Goal: Task Accomplishment & Management: Use online tool/utility

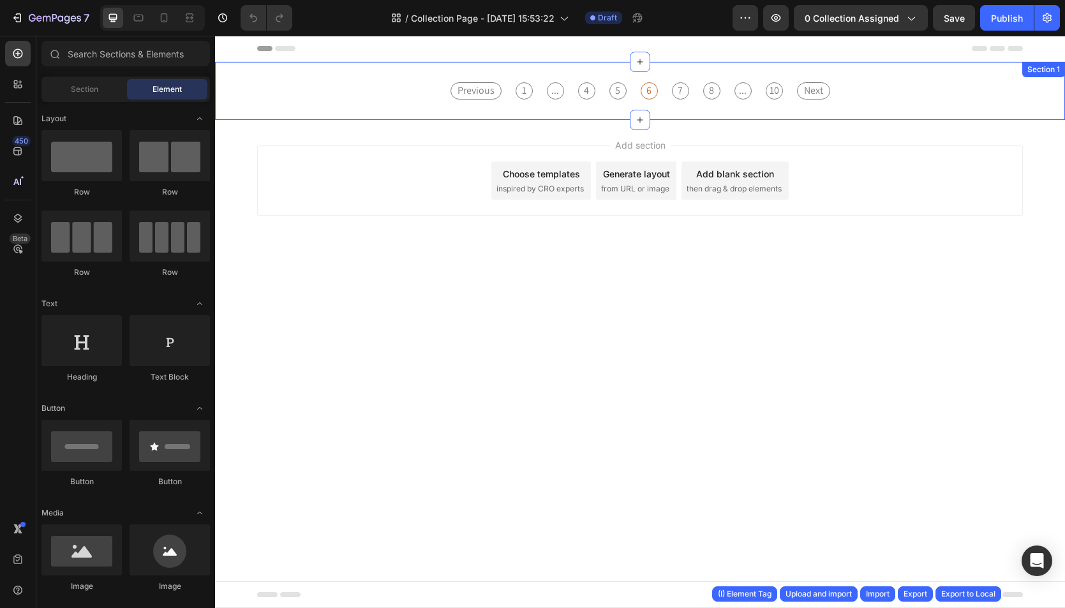
click at [442, 64] on div "Previous 1 ... 4 5 6 7 8 ... 10 Next Collection Paginator Section 1" at bounding box center [640, 91] width 850 height 58
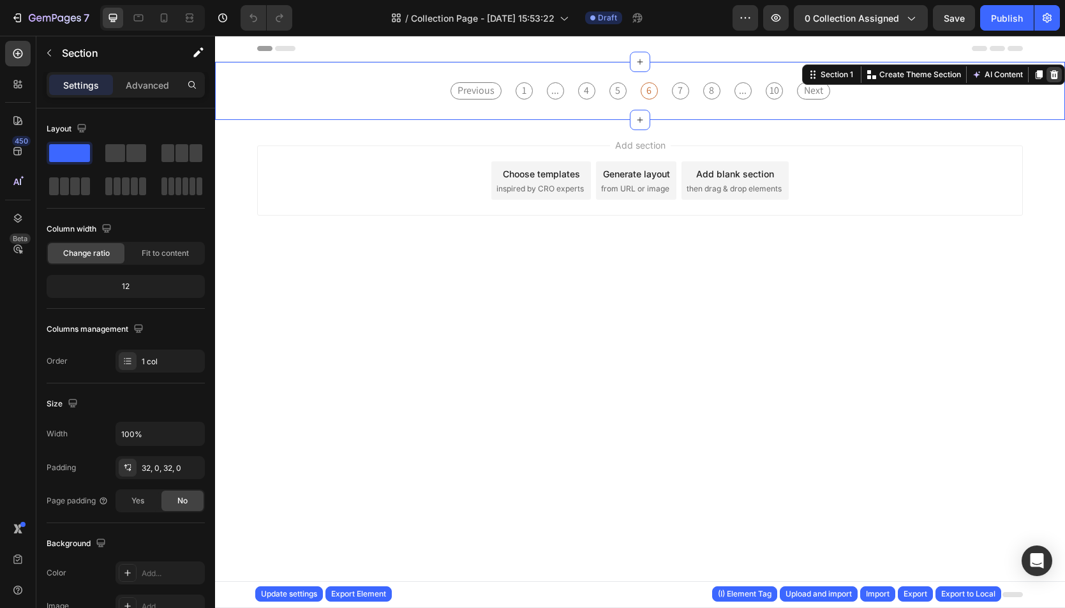
click at [734, 74] on icon at bounding box center [1054, 74] width 8 height 9
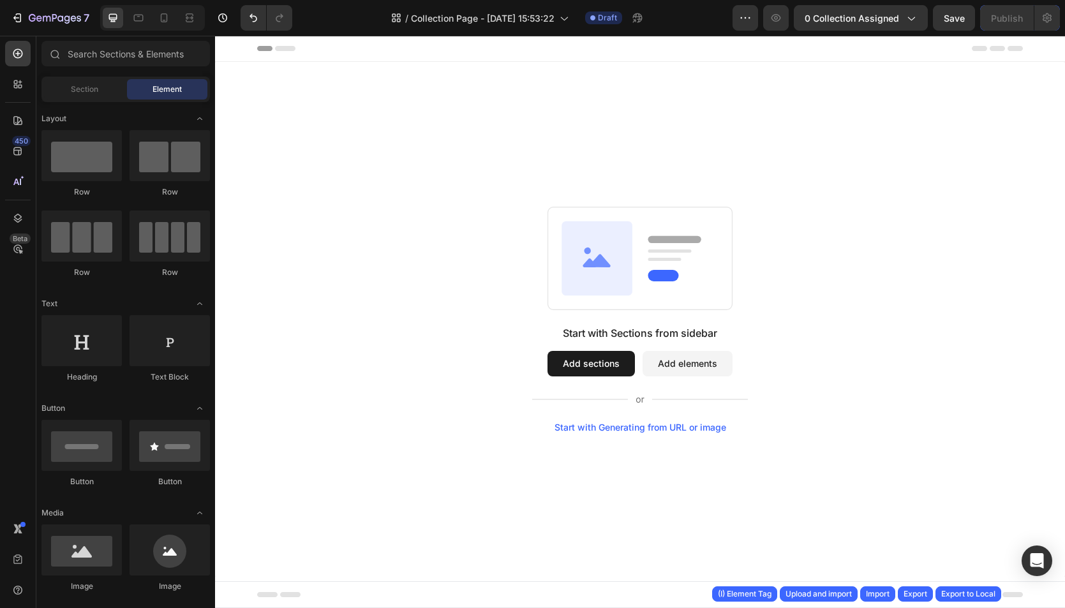
click at [734, 99] on div "Start with Sections from sidebar Add sections Add elements Start with Generatin…" at bounding box center [640, 319] width 850 height 515
click at [692, 120] on div "Start with Sections from sidebar Add sections Add elements Start with Generatin…" at bounding box center [640, 319] width 850 height 515
click at [438, 193] on div "Start with Sections from sidebar Add sections Add elements Start with Generatin…" at bounding box center [640, 319] width 850 height 515
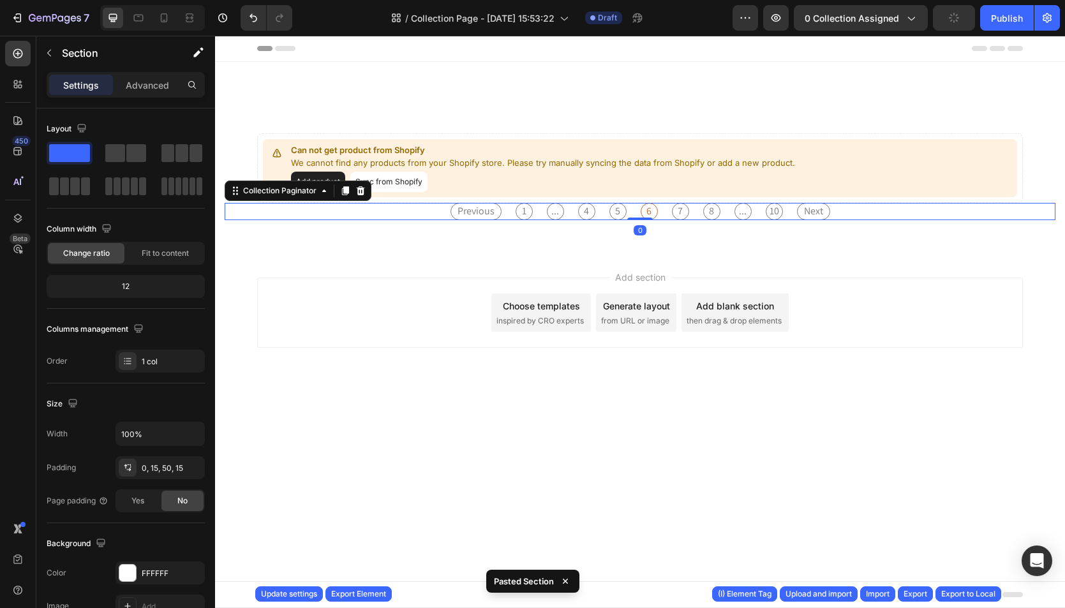
click at [529, 206] on span "1" at bounding box center [524, 211] width 17 height 17
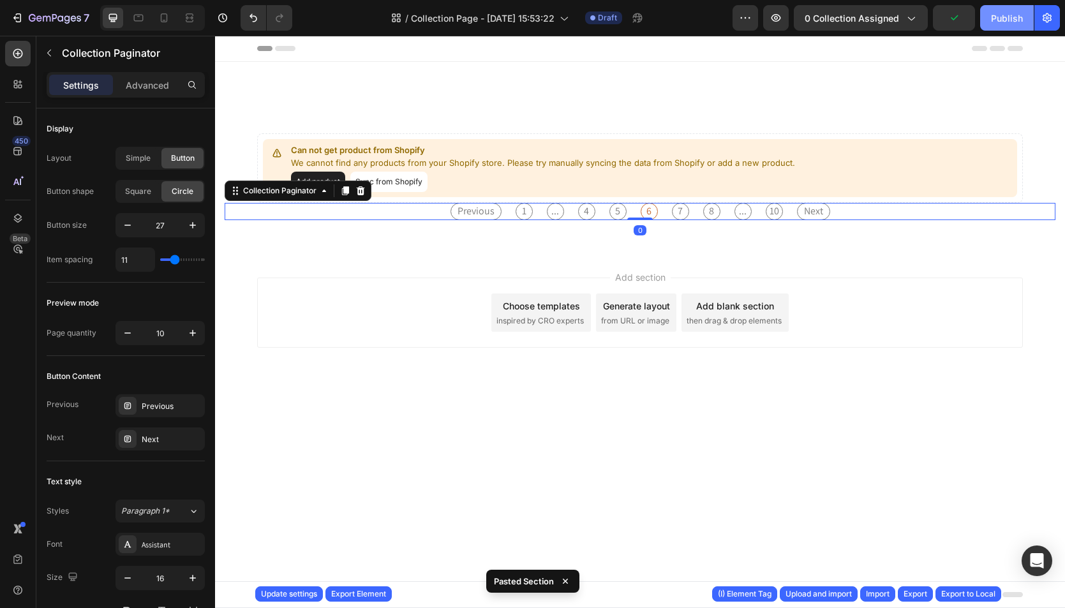
click at [734, 8] on button "Publish" at bounding box center [1007, 18] width 54 height 26
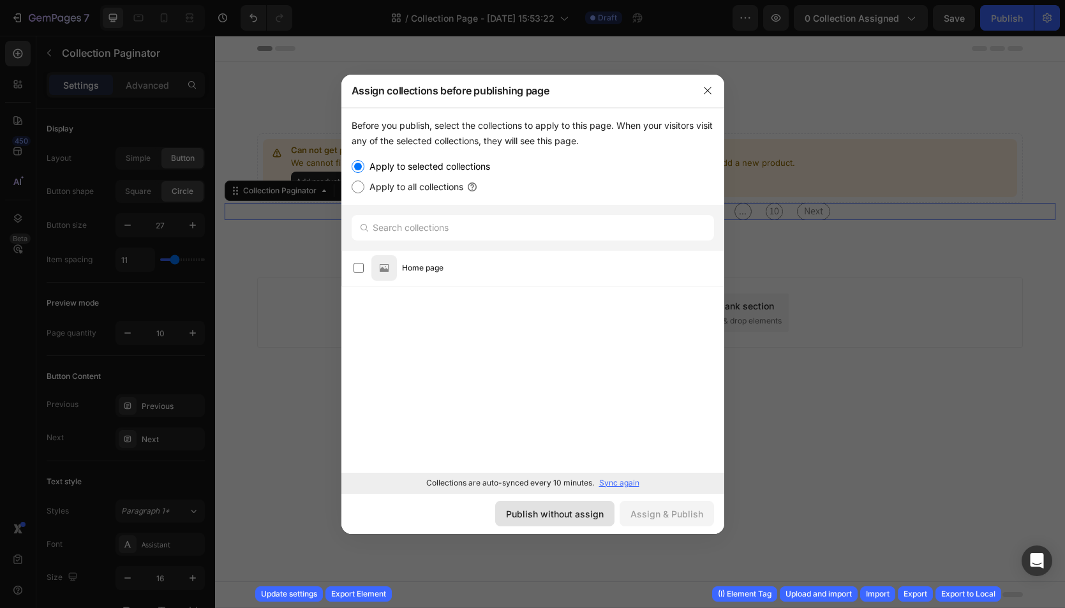
click at [525, 517] on div "Publish without assign" at bounding box center [555, 513] width 98 height 13
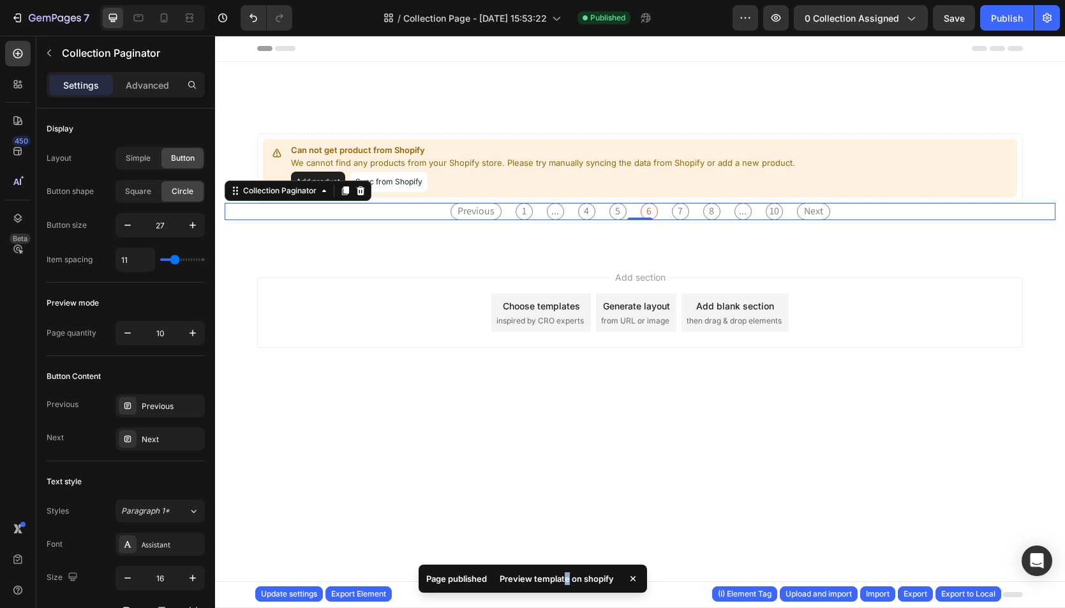
click at [564, 581] on div "Preview template on shopify" at bounding box center [557, 579] width 130 height 18
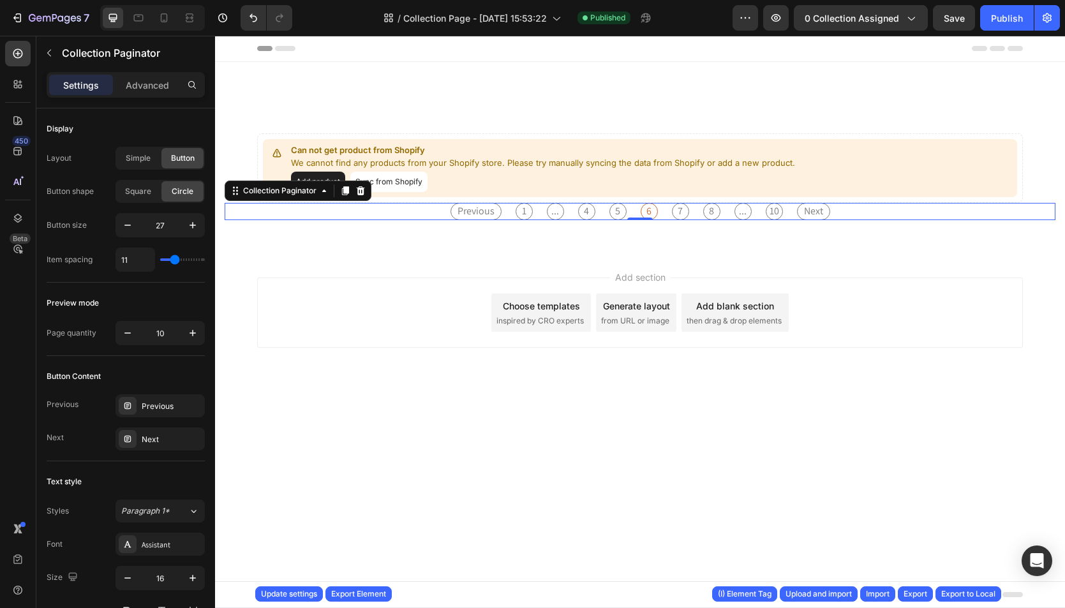
click at [386, 59] on div "Header" at bounding box center [640, 49] width 766 height 26
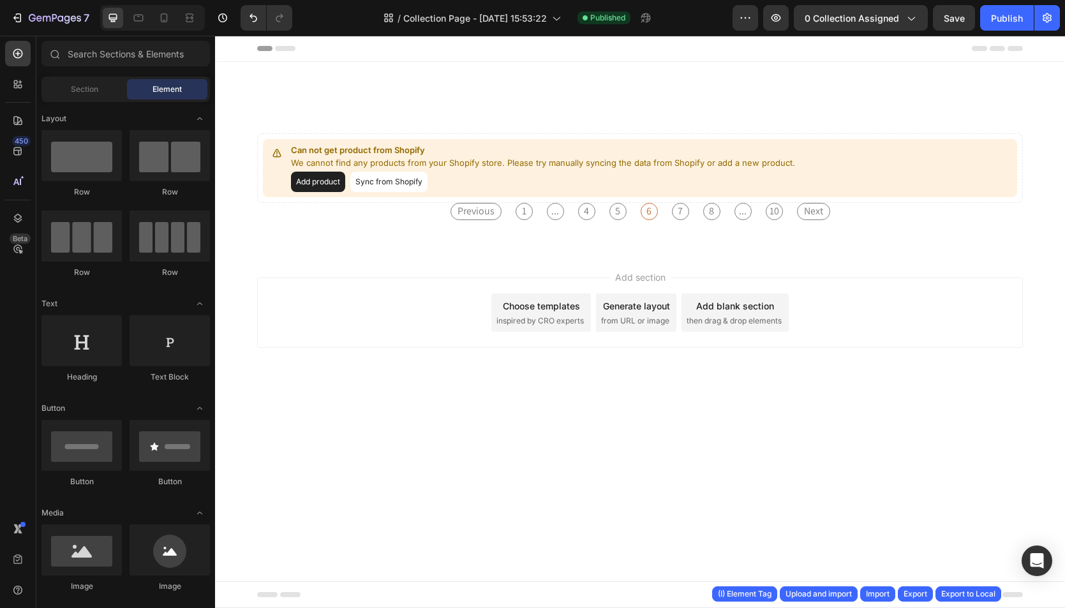
click at [389, 64] on div "Header Can not get product from Shopify We cannot find any products from your S…" at bounding box center [640, 222] width 850 height 373
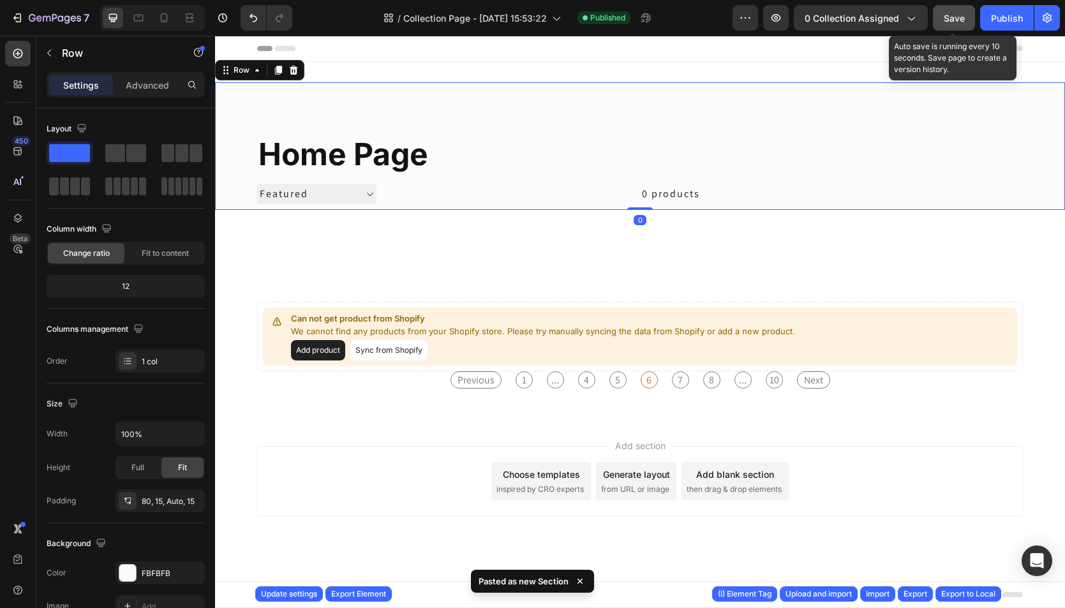
click at [734, 22] on button "Save" at bounding box center [954, 18] width 42 height 26
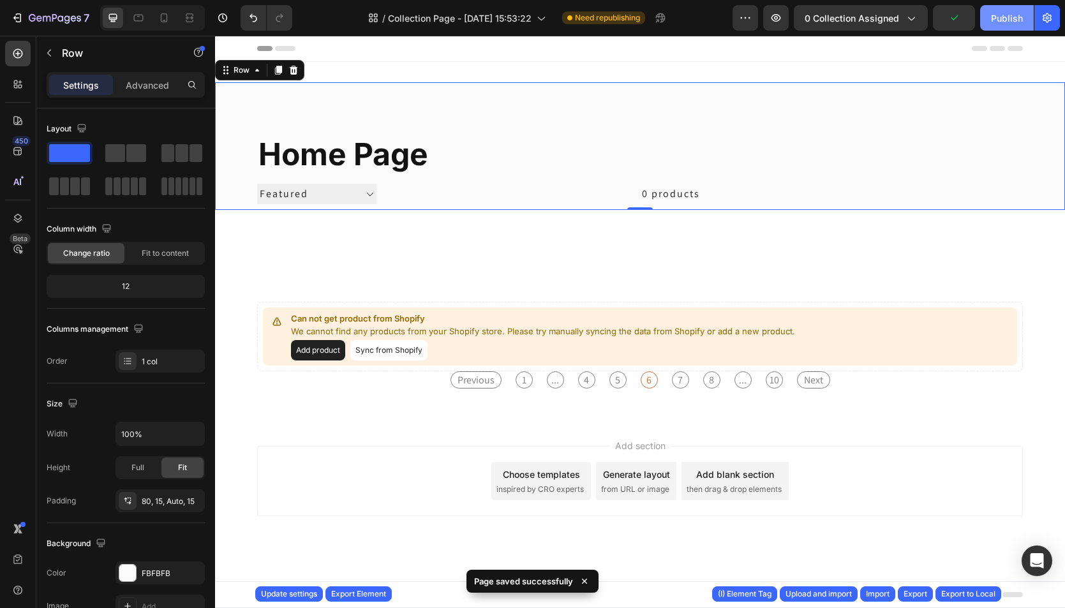
click at [734, 19] on div "Publish" at bounding box center [1007, 17] width 32 height 13
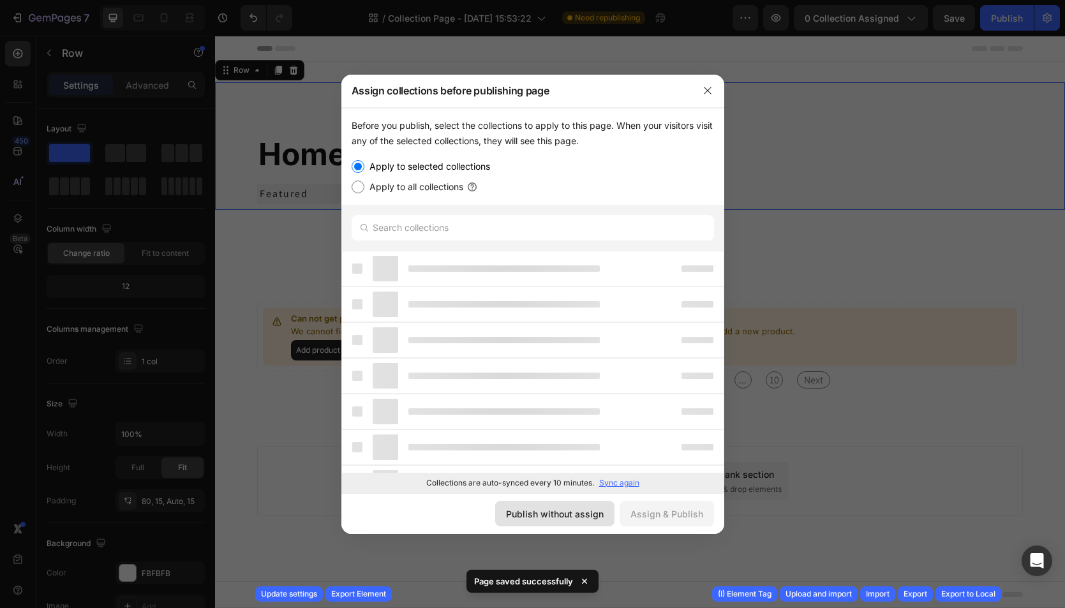
click at [604, 515] on div "Publish without assign" at bounding box center [555, 513] width 98 height 13
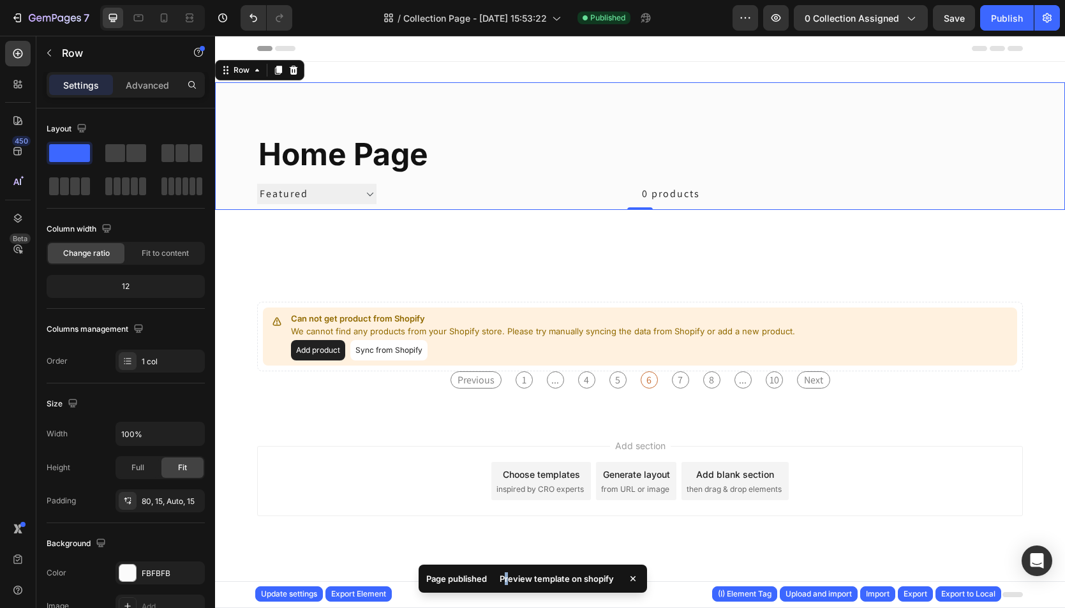
click at [507, 576] on div "Preview template on shopify" at bounding box center [557, 579] width 130 height 18
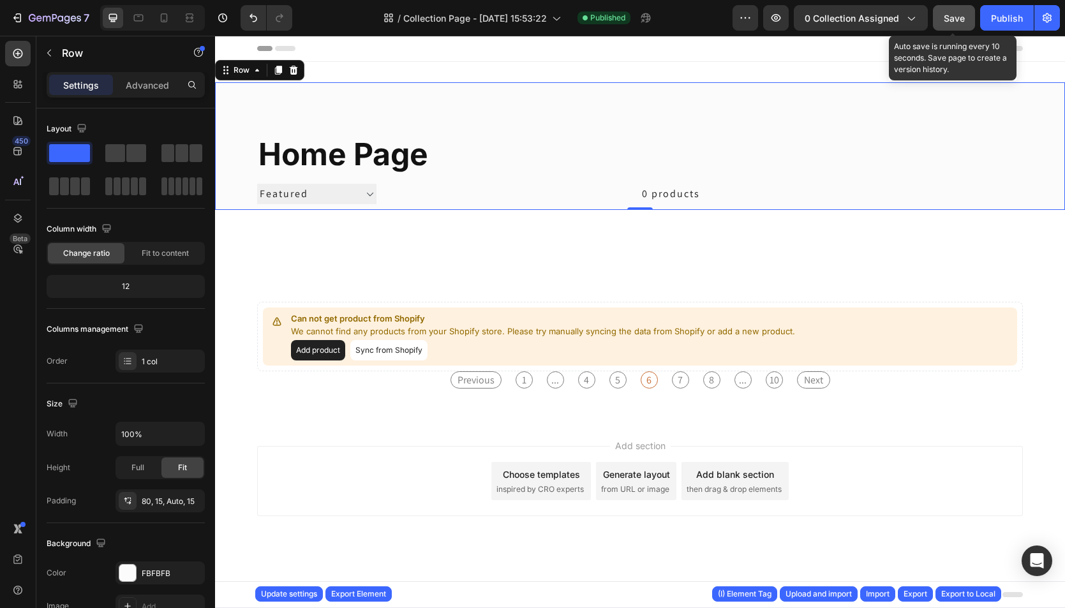
click at [734, 13] on span "Save" at bounding box center [954, 18] width 21 height 11
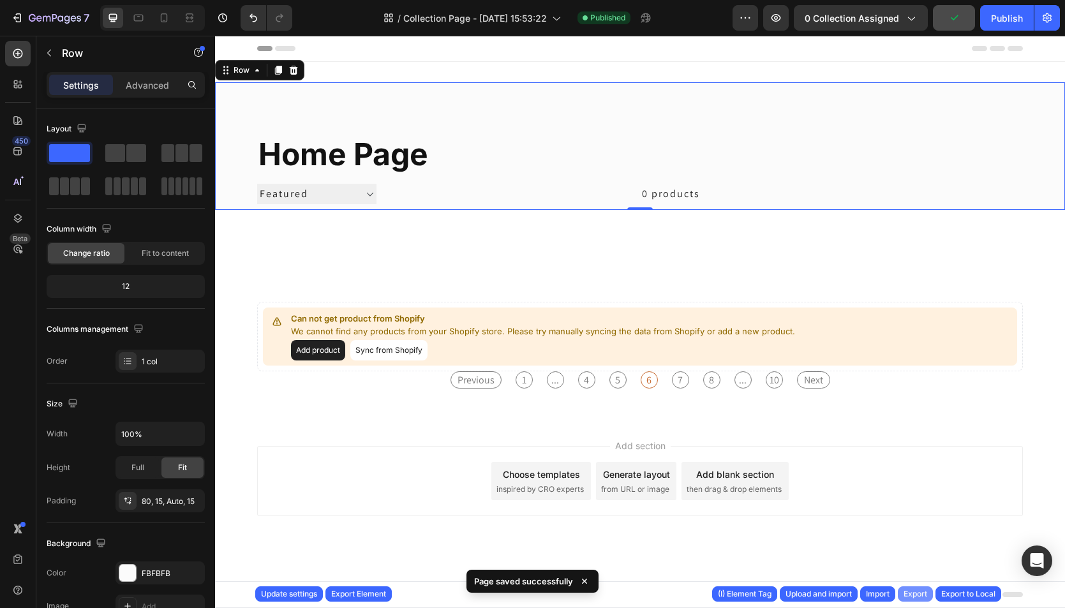
click at [734, 597] on div "Export" at bounding box center [916, 593] width 24 height 11
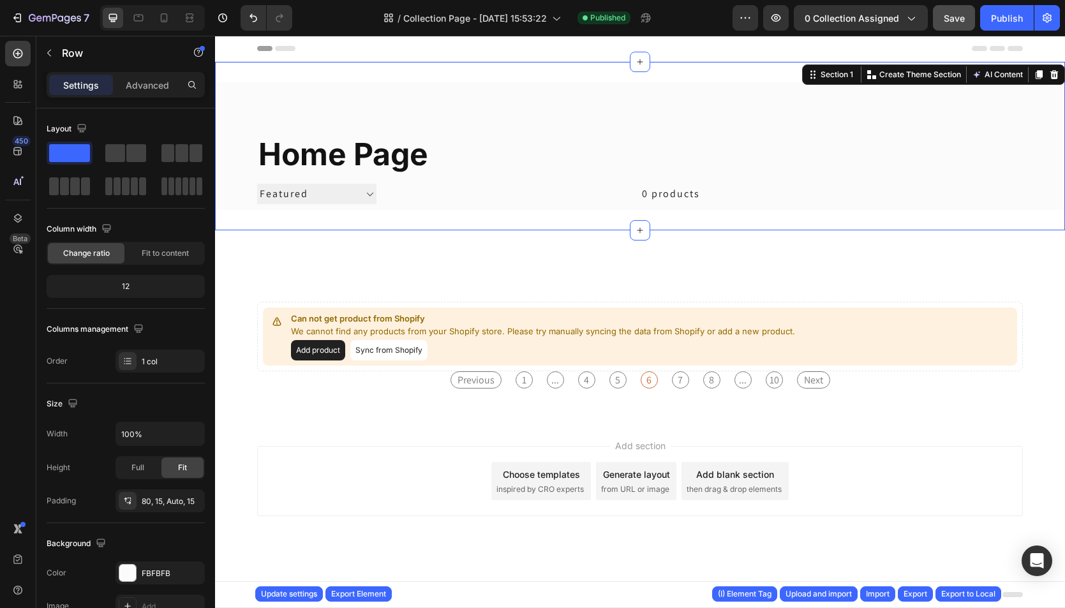
click at [734, 63] on div "home page Collection Title Sorting Best selling Featured Alphabetically, A-Z Al…" at bounding box center [640, 146] width 850 height 168
click at [734, 74] on icon at bounding box center [1054, 75] width 10 height 10
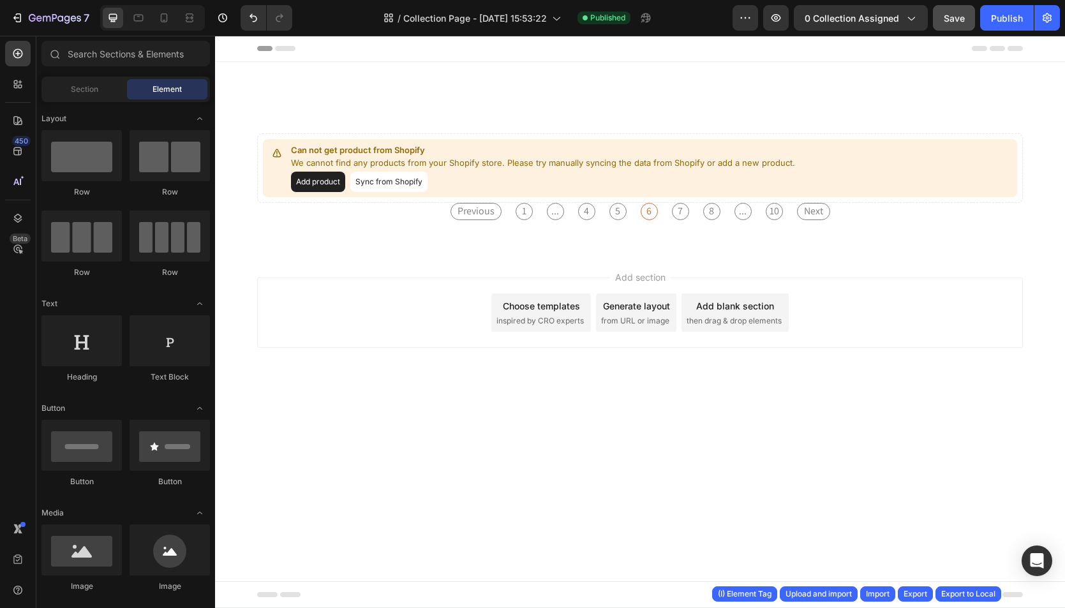
click at [734, 68] on div "Header Can not get product from Shopify We cannot find any products from your S…" at bounding box center [640, 222] width 850 height 373
click at [734, 70] on div "Header Can not get product from Shopify We cannot find any products from your S…" at bounding box center [640, 222] width 850 height 373
click at [734, 74] on div "Header Can not get product from Shopify We cannot find any products from your S…" at bounding box center [640, 222] width 850 height 373
drag, startPoint x: 775, startPoint y: 79, endPoint x: 694, endPoint y: 84, distance: 81.2
click at [734, 79] on div "Header Can not get product from Shopify We cannot find any products from your S…" at bounding box center [640, 222] width 850 height 373
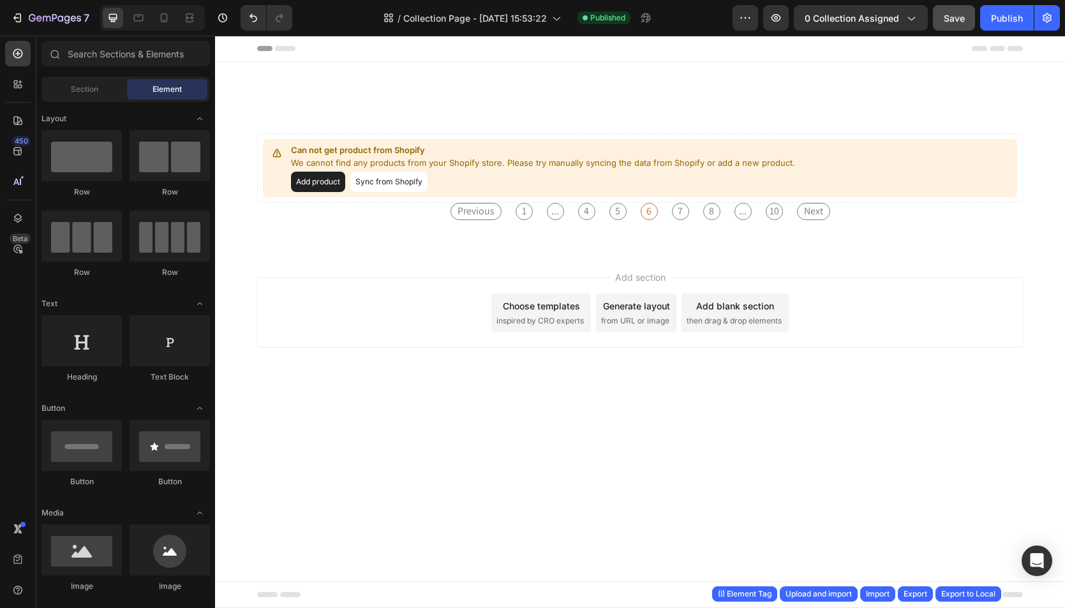
click at [694, 84] on div "Header Can not get product from Shopify We cannot find any products from your S…" at bounding box center [640, 222] width 850 height 373
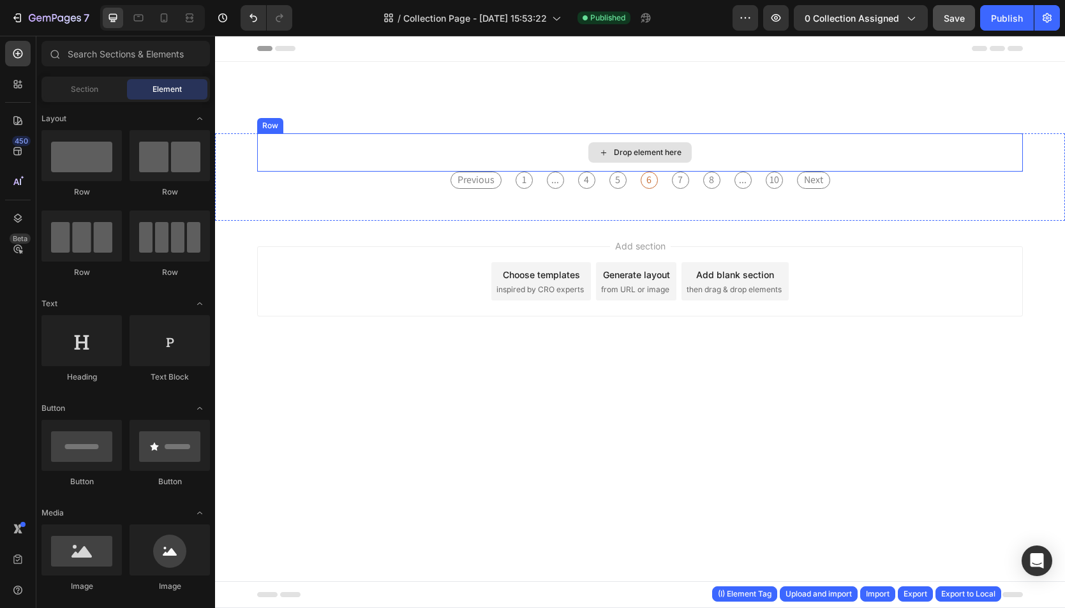
click at [656, 144] on div "Drop element here" at bounding box center [639, 152] width 103 height 20
drag, startPoint x: 656, startPoint y: 144, endPoint x: 657, endPoint y: 129, distance: 15.4
click at [657, 144] on div "Drop element here" at bounding box center [639, 152] width 103 height 20
click at [657, 129] on div "Header Drop element here Row Previous 1 ... 4 5 6 7 8 ... 10 Next Collection Pa…" at bounding box center [640, 207] width 850 height 342
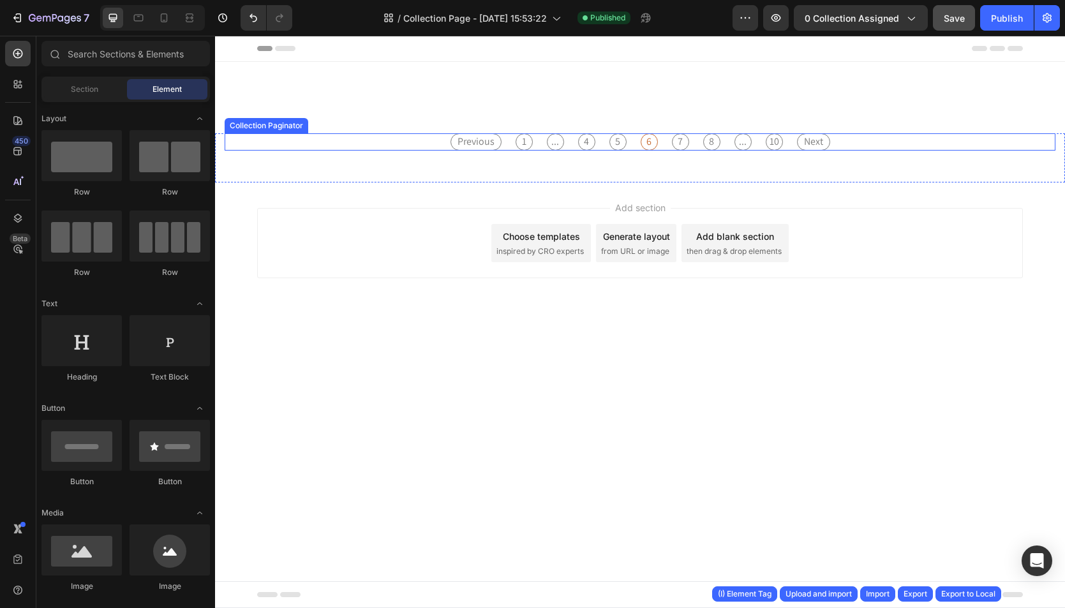
click at [533, 173] on div "Previous 1 ... 4 5 6 7 8 ... 10 Next Collection Paginator Section 1" at bounding box center [640, 157] width 850 height 49
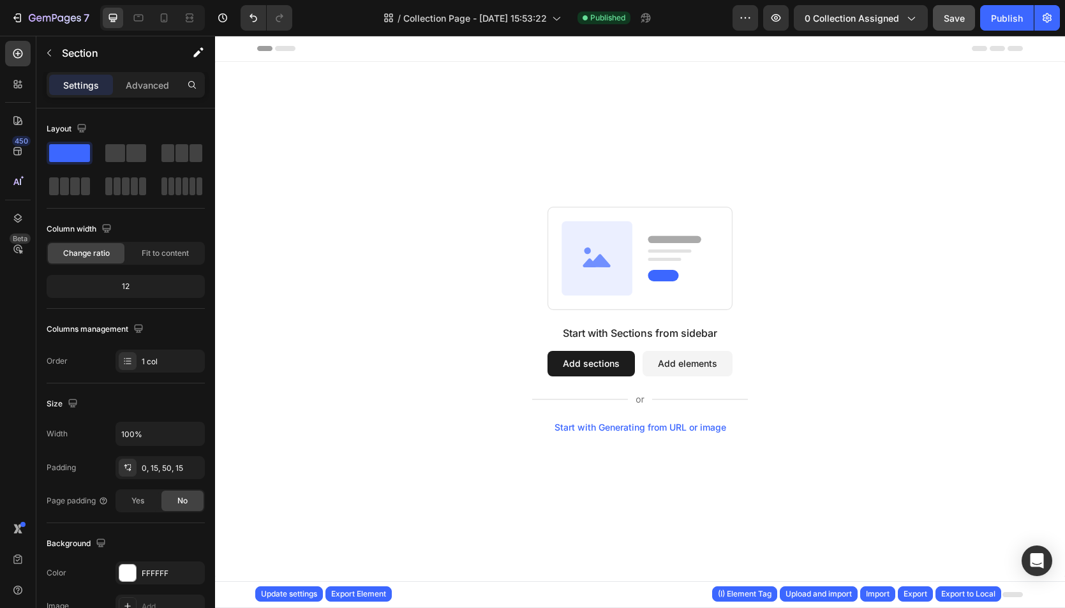
drag, startPoint x: 515, startPoint y: 166, endPoint x: 486, endPoint y: 146, distance: 35.2
click at [507, 161] on div "Start with Sections from sidebar Add sections Add elements Start with Generatin…" at bounding box center [640, 319] width 850 height 515
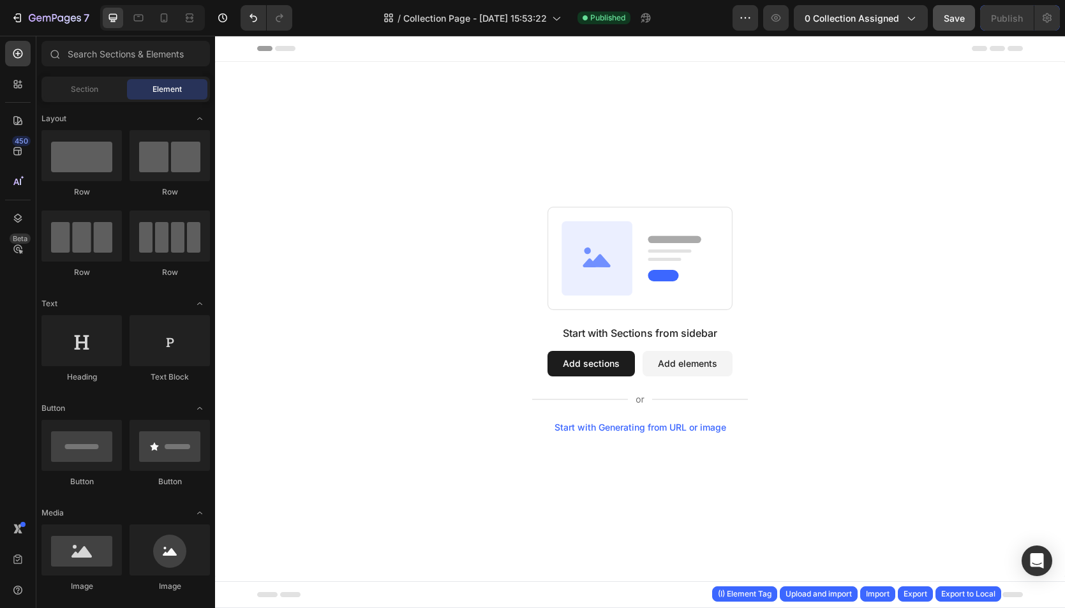
click at [486, 146] on div "Start with Sections from sidebar Add sections Add elements Start with Generatin…" at bounding box center [640, 319] width 850 height 515
click at [518, 84] on div "Start with Sections from sidebar Add sections Add elements Start with Generatin…" at bounding box center [640, 319] width 850 height 515
click at [734, 590] on div "Import" at bounding box center [878, 593] width 24 height 11
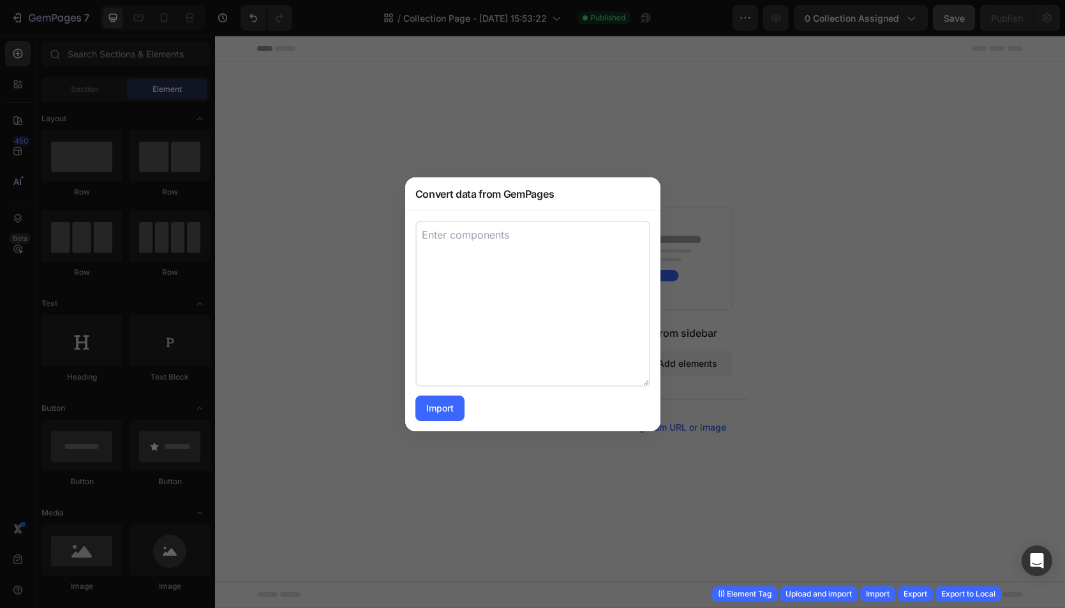
click at [558, 358] on textarea at bounding box center [532, 304] width 235 height 166
paste textarea "[ { "uid": "gQZBPinBOb", "tag": "Section", "label": "Section", "settings": { "l…"
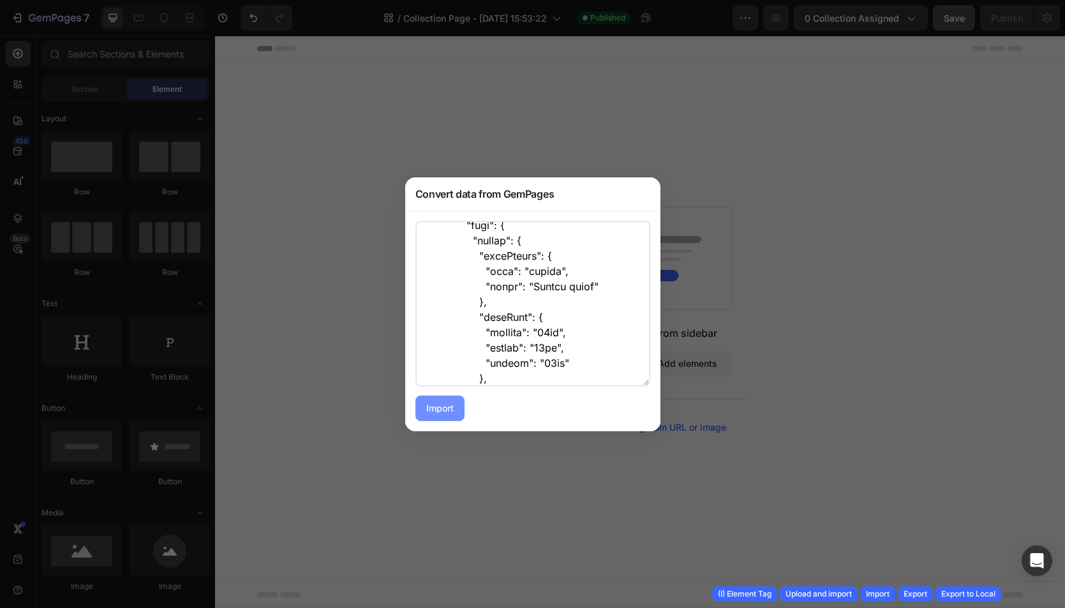
type textarea "[ { "uid": "gQZBPinBOb", "tag": "Section", "label": "Section", "settings": { "l…"
click at [428, 411] on div "Import" at bounding box center [439, 407] width 27 height 13
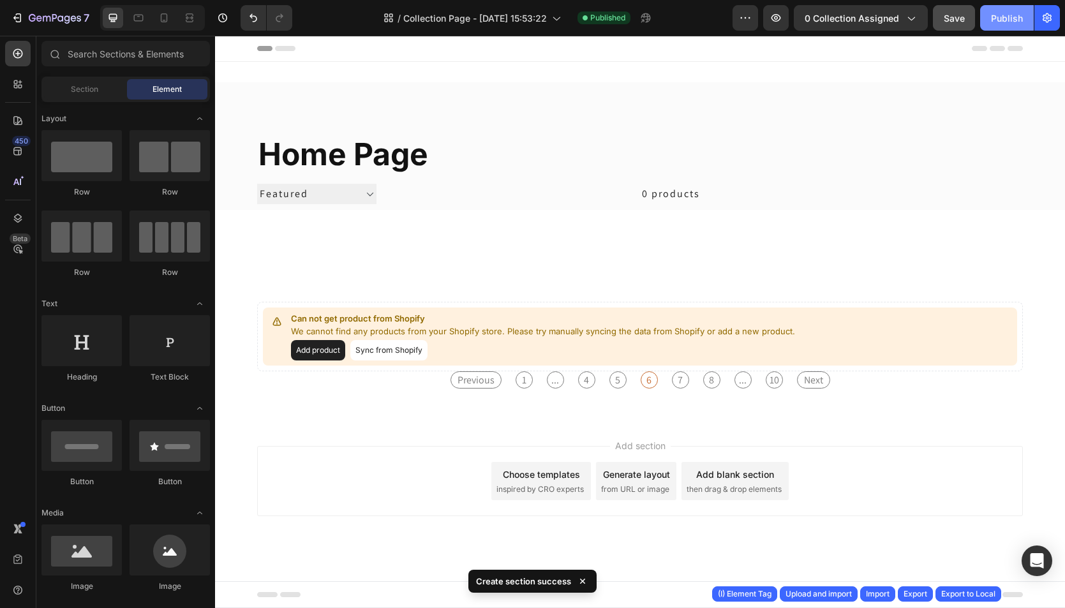
click at [734, 26] on button "Publish" at bounding box center [1007, 18] width 54 height 26
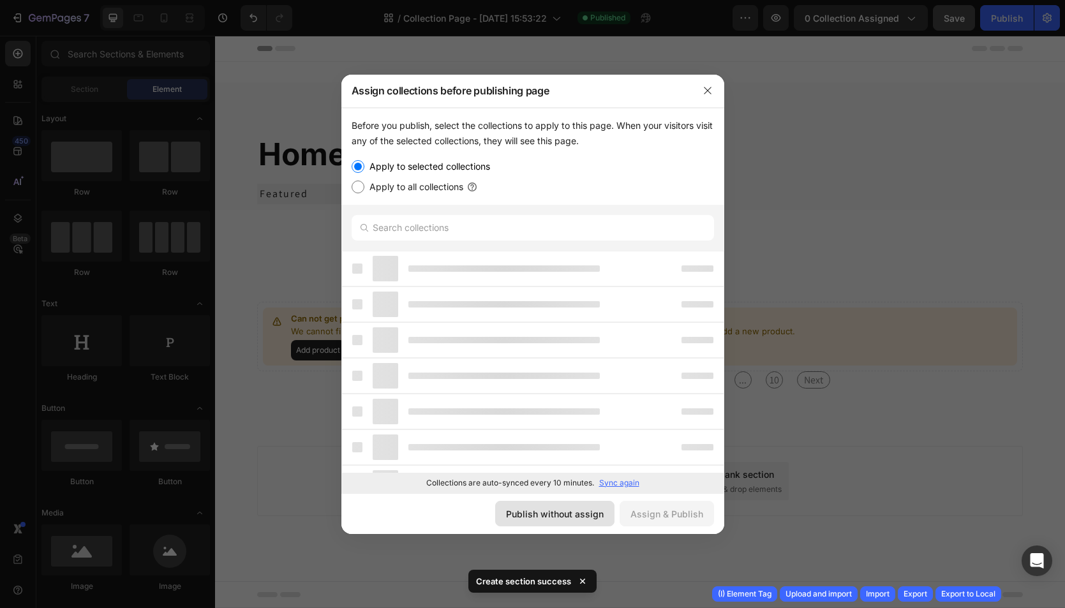
click at [604, 512] on div "Publish without assign" at bounding box center [555, 513] width 98 height 13
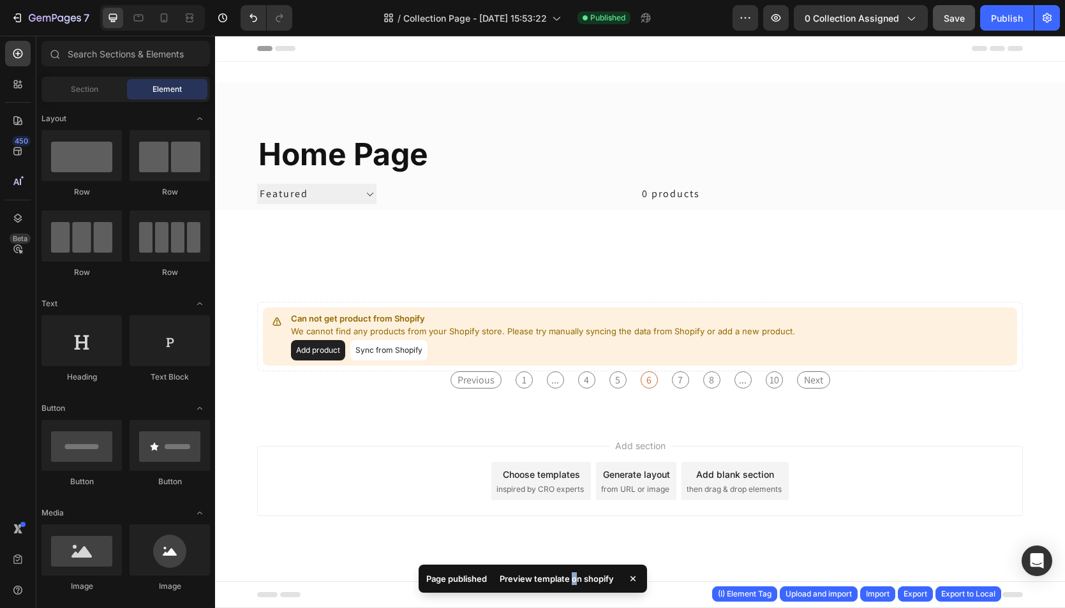
click at [576, 574] on div "Preview template on shopify" at bounding box center [557, 579] width 130 height 18
